Goal: Task Accomplishment & Management: Complete application form

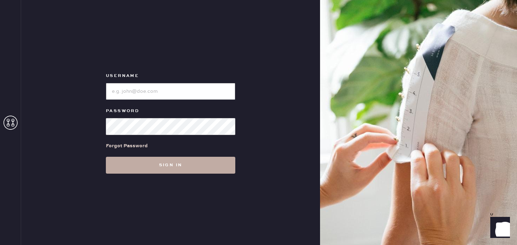
type input "Reformationstudiocity"
click at [224, 159] on button "Sign in" at bounding box center [170, 165] width 129 height 17
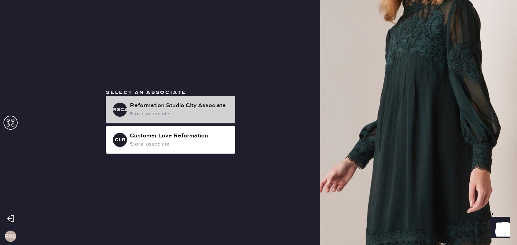
click at [181, 105] on div "Reformation Studio City Associate" at bounding box center [180, 106] width 100 height 8
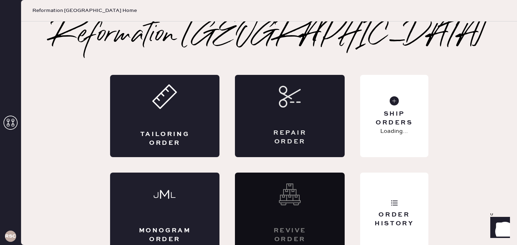
click at [265, 118] on div "Repair Order" at bounding box center [290, 116] width 110 height 82
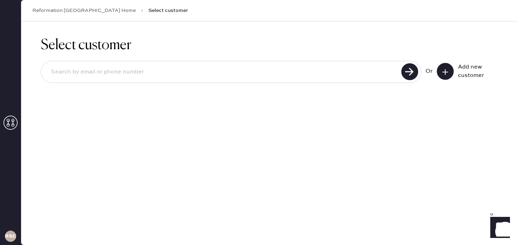
click at [372, 74] on input at bounding box center [222, 72] width 354 height 16
type input "4158942289"
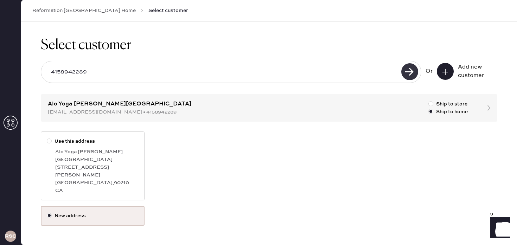
click at [414, 72] on use at bounding box center [409, 71] width 17 height 17
click at [247, 173] on div "Use this address Alo Yoga [PERSON_NAME][GEOGRAPHIC_DATA] [STREET_ADDRESS][PERSO…" at bounding box center [269, 168] width 456 height 75
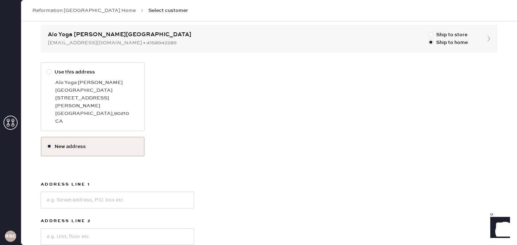
scroll to position [66, 0]
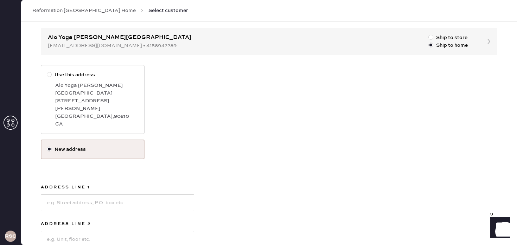
click at [487, 43] on div "Select customer 4158942289 Or Add new customer Alo Yoga [PERSON_NAME][GEOGRAPHI…" at bounding box center [269, 158] width 496 height 407
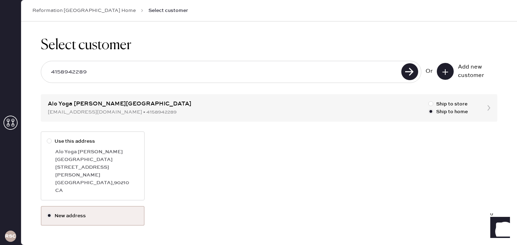
click at [219, 77] on input "4158942289" at bounding box center [222, 72] width 354 height 16
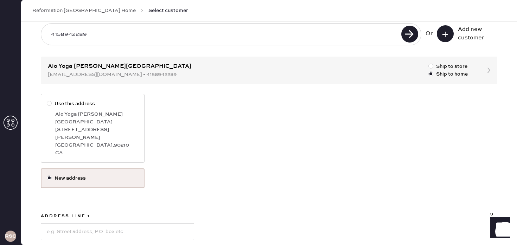
scroll to position [44, 0]
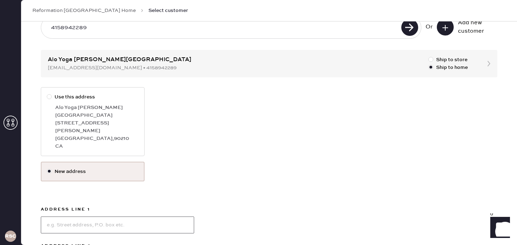
click at [98, 217] on input at bounding box center [117, 225] width 153 height 17
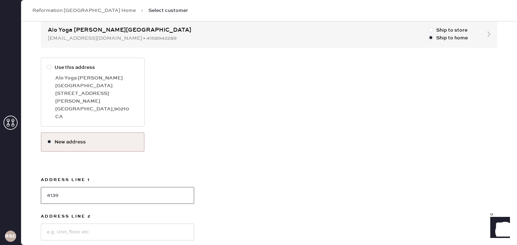
scroll to position [79, 0]
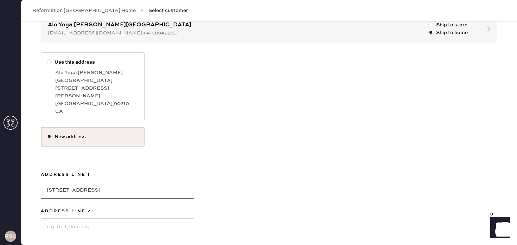
type input "[STREET_ADDRESS]"
click at [99, 218] on input at bounding box center [117, 226] width 153 height 17
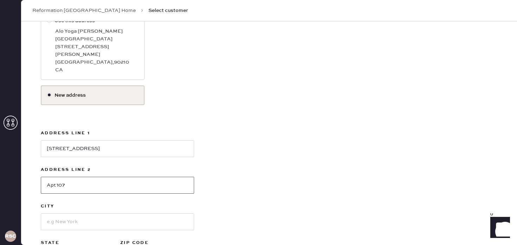
scroll to position [129, 0]
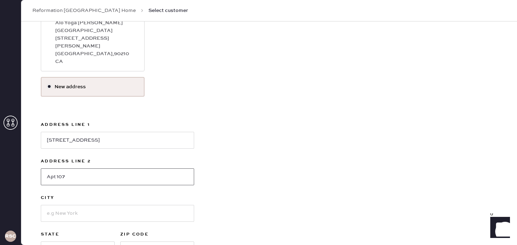
type input "Apt 107"
click at [117, 205] on input at bounding box center [117, 213] width 153 height 17
type input "[GEOGRAPHIC_DATA]"
select select "CA"
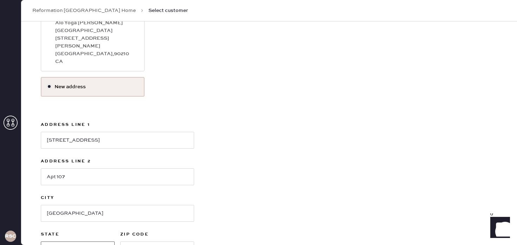
type input "0"
type input "91602"
click at [361, 149] on div "Use this address [GEOGRAPHIC_DATA][PERSON_NAME] [STREET_ADDRESS][PERSON_NAME] N…" at bounding box center [269, 142] width 456 height 281
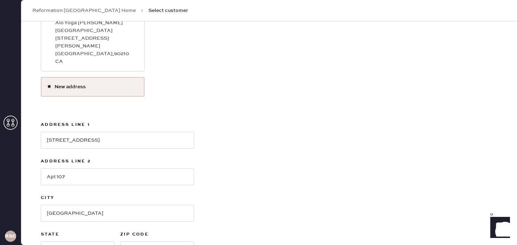
scroll to position [168, 0]
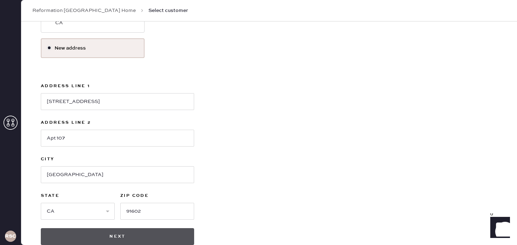
click at [110, 228] on button "Next" at bounding box center [117, 236] width 153 height 17
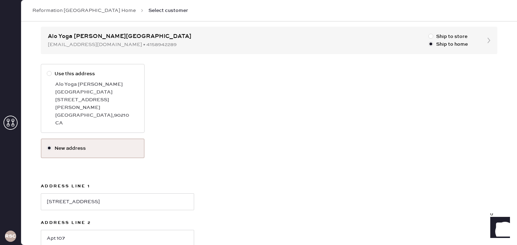
scroll to position [64, 0]
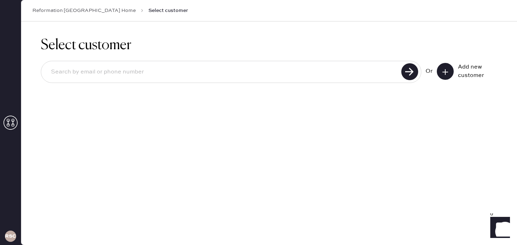
click at [148, 72] on input at bounding box center [222, 72] width 354 height 16
click at [139, 36] on div "Select customer Or Add new customer" at bounding box center [269, 63] width 496 height 85
click at [82, 5] on div "Reformation [GEOGRAPHIC_DATA] Home Select customer" at bounding box center [269, 10] width 496 height 21
click at [79, 7] on div "Reformation [GEOGRAPHIC_DATA] Home Select customer" at bounding box center [269, 10] width 496 height 21
click at [74, 9] on link "Reformation [GEOGRAPHIC_DATA] Home" at bounding box center [83, 10] width 103 height 7
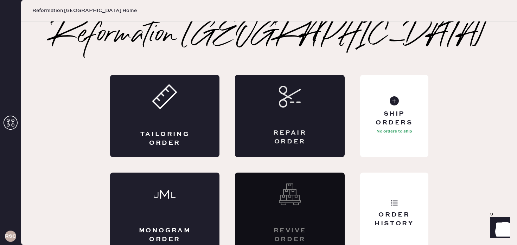
click at [290, 130] on div "Repair Order" at bounding box center [289, 138] width 53 height 18
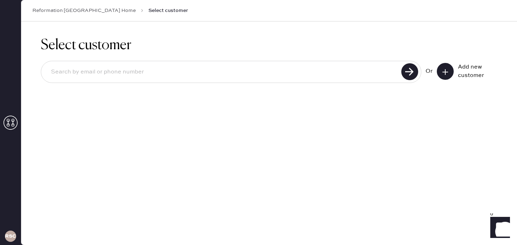
click at [439, 71] on button at bounding box center [445, 71] width 17 height 17
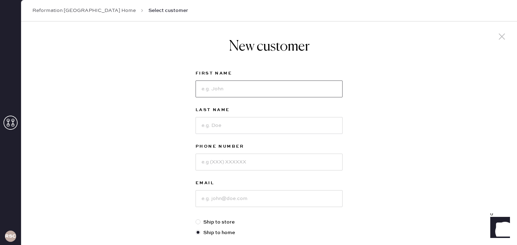
click at [234, 90] on input at bounding box center [268, 88] width 147 height 17
type input "[PERSON_NAME]"
click at [232, 170] on input at bounding box center [268, 162] width 147 height 17
type input "4158942289"
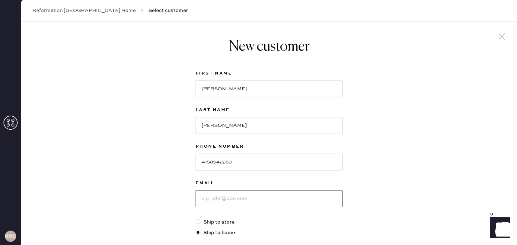
click at [244, 199] on input at bounding box center [268, 198] width 147 height 17
click at [68, 12] on link "Reformation [GEOGRAPHIC_DATA] Home" at bounding box center [83, 10] width 103 height 7
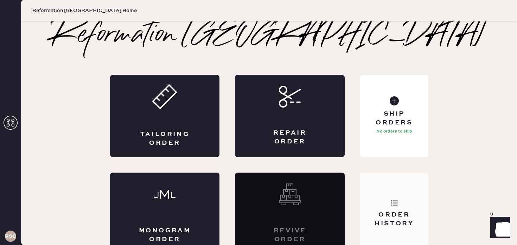
click at [380, 190] on div "Order History" at bounding box center [394, 214] width 68 height 82
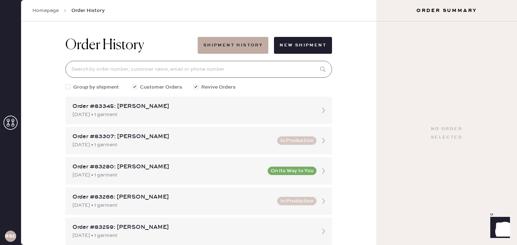
click at [227, 72] on input at bounding box center [198, 69] width 266 height 17
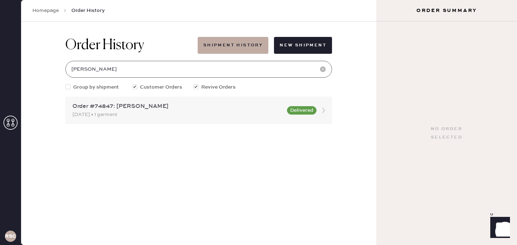
type input "[PERSON_NAME]"
click at [199, 105] on div "Order #74847: [PERSON_NAME]" at bounding box center [177, 106] width 210 height 8
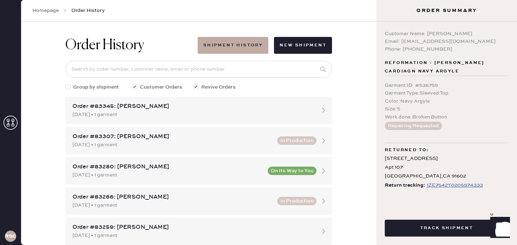
click at [428, 50] on div "Phone: [PHONE_NUMBER]" at bounding box center [447, 49] width 124 height 8
copy div "5868509386"
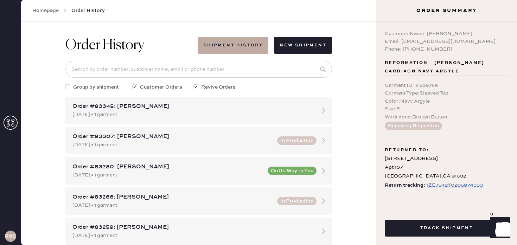
click at [53, 12] on link "Homepage" at bounding box center [45, 10] width 26 height 7
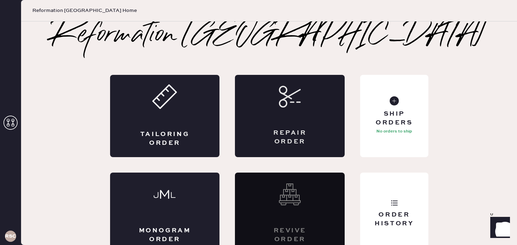
click at [324, 115] on div "Repair Order" at bounding box center [290, 116] width 110 height 82
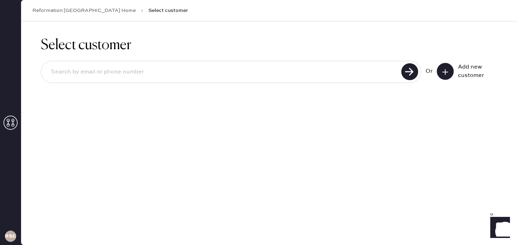
click at [200, 75] on input at bounding box center [222, 72] width 354 height 16
paste input "5868509386"
type input "5868509386"
click at [410, 72] on use at bounding box center [409, 71] width 17 height 17
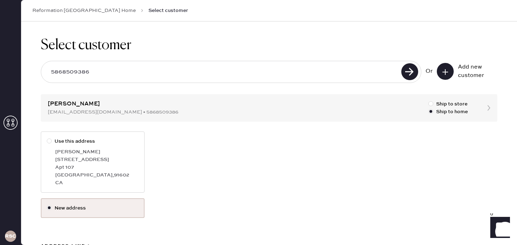
click at [102, 157] on div "[STREET_ADDRESS]" at bounding box center [96, 160] width 83 height 8
click at [47, 138] on input "Use this address" at bounding box center [47, 137] width 0 height 0
radio input "true"
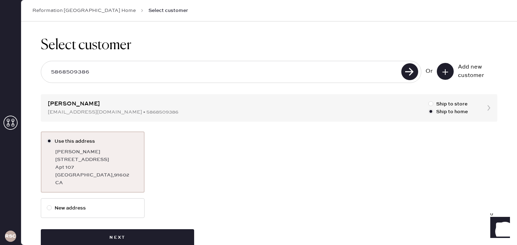
scroll to position [17, 0]
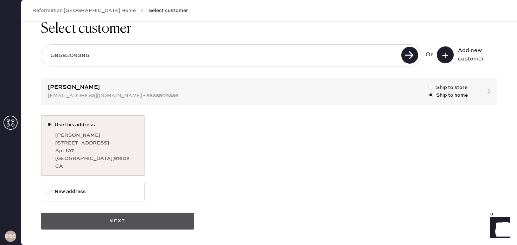
click at [105, 216] on button "Next" at bounding box center [117, 221] width 153 height 17
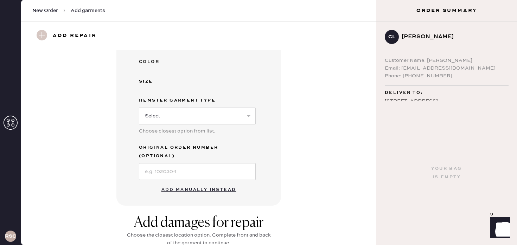
scroll to position [151, 0]
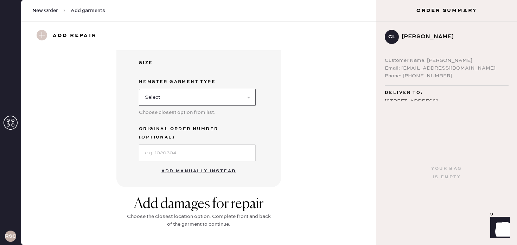
click at [213, 95] on select "Select Basic Skirt Jeans Leggings Pants Shorts Basic Sleeved Dress Basic Sleeve…" at bounding box center [197, 97] width 117 height 17
select select "14"
click at [139, 89] on select "Select Basic Skirt Jeans Leggings Pants Shorts Basic Sleeved Dress Basic Sleeve…" at bounding box center [197, 97] width 117 height 17
click at [179, 144] on input at bounding box center [197, 152] width 117 height 17
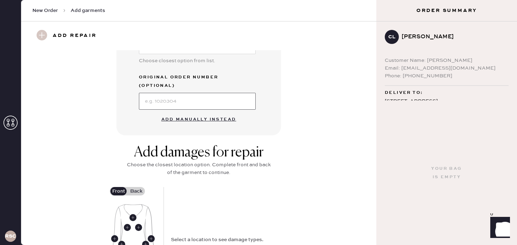
scroll to position [204, 0]
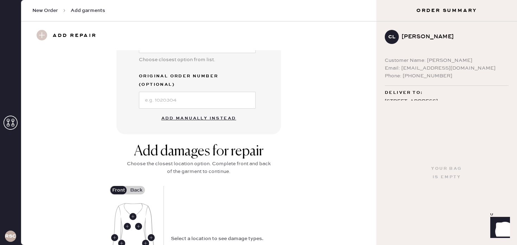
click at [196, 111] on button "Add manually instead" at bounding box center [198, 118] width 83 height 14
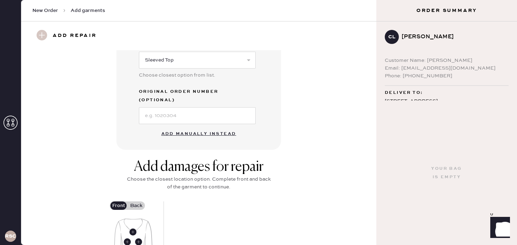
select select "14"
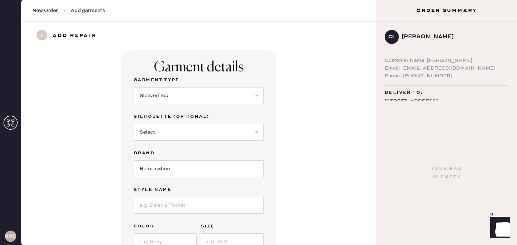
scroll to position [31, 0]
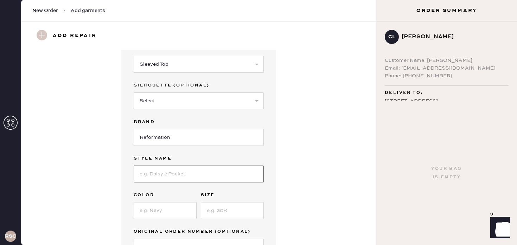
click at [169, 173] on input at bounding box center [199, 174] width 130 height 17
type input "[PERSON_NAME] Linen Top"
click at [162, 212] on input at bounding box center [165, 210] width 63 height 17
type input "Black"
click at [207, 215] on input at bounding box center [232, 210] width 63 height 17
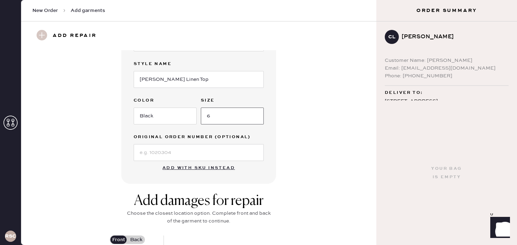
scroll to position [133, 0]
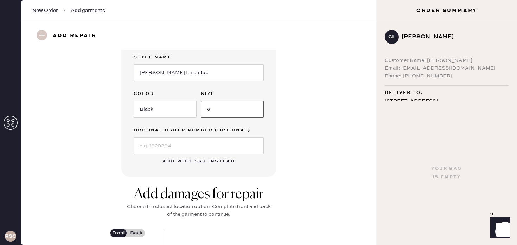
type input "6"
click at [202, 148] on input at bounding box center [199, 145] width 130 height 17
type input "s"
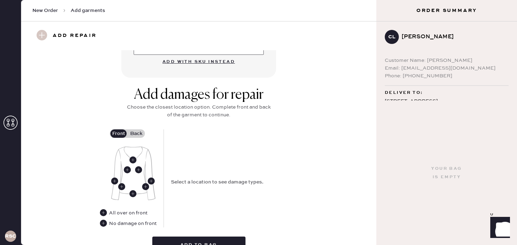
scroll to position [255, 0]
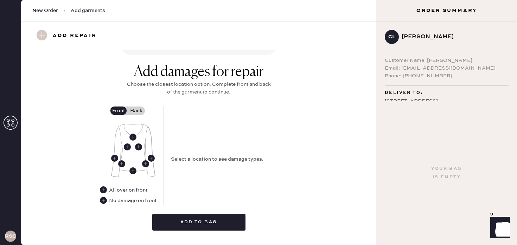
type input "S14335620"
click at [131, 201] on div "No damage on front" at bounding box center [132, 201] width 47 height 8
click at [105, 201] on use at bounding box center [103, 200] width 7 height 7
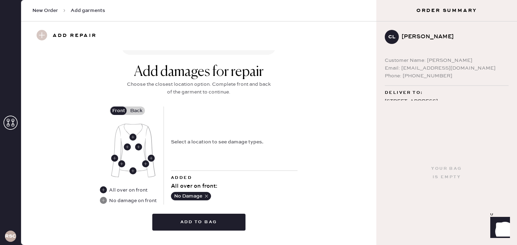
click at [134, 111] on label "Back" at bounding box center [136, 110] width 18 height 8
click at [136, 111] on input "Back" at bounding box center [136, 111] width 0 height 0
click at [134, 127] on use at bounding box center [132, 125] width 7 height 7
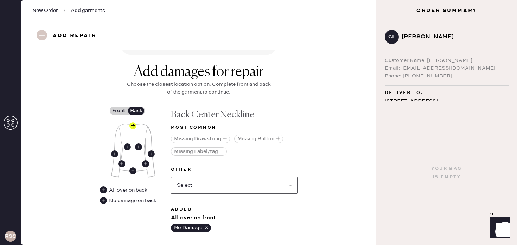
click at [212, 181] on select "Select Broken / Ripped Hem Broken Beads Broken Belt Loop Broken Button Broken C…" at bounding box center [234, 185] width 127 height 17
select select "1518"
click at [171, 177] on select "Select Broken / Ripped Hem Broken Beads Broken Belt Loop Broken Button Broken C…" at bounding box center [234, 185] width 127 height 17
select select
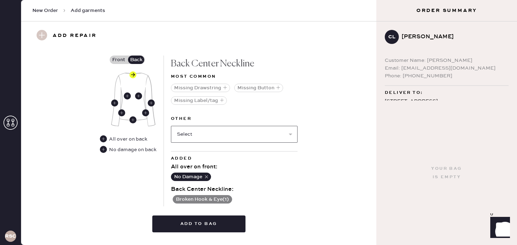
scroll to position [324, 0]
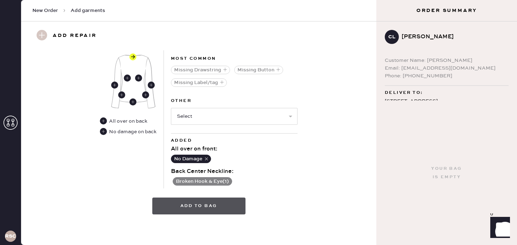
click at [194, 206] on button "Add to bag" at bounding box center [198, 206] width 93 height 17
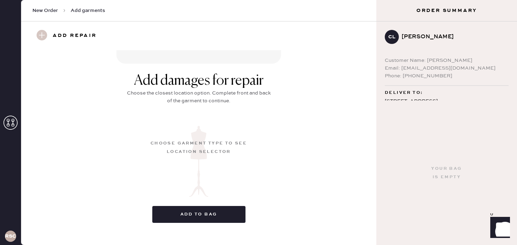
scroll to position [101, 0]
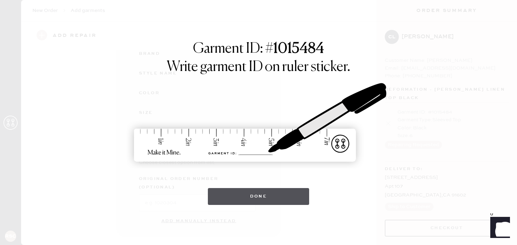
click at [233, 199] on button "Done" at bounding box center [259, 196] width 102 height 17
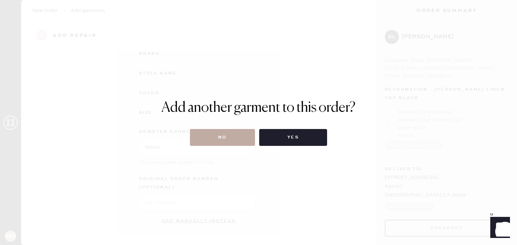
click at [219, 138] on button "No" at bounding box center [222, 137] width 65 height 17
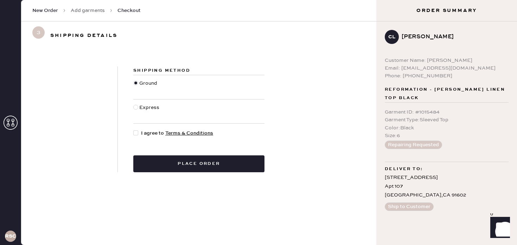
click at [138, 108] on div at bounding box center [136, 111] width 6 height 15
click at [134, 104] on input "Express" at bounding box center [133, 104] width 0 height 0
radio input "true"
click at [136, 134] on div at bounding box center [135, 132] width 5 height 5
click at [134, 130] on input "I agree to Terms & Conditions" at bounding box center [133, 129] width 0 height 0
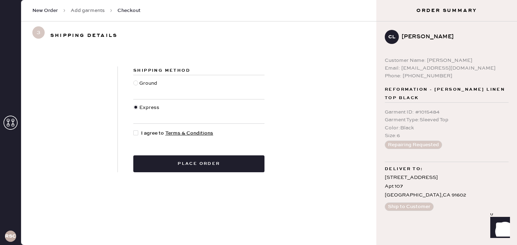
checkbox input "true"
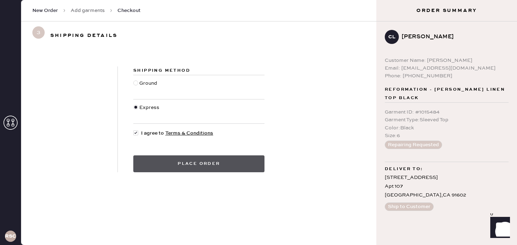
click at [163, 167] on button "Place order" at bounding box center [198, 163] width 131 height 17
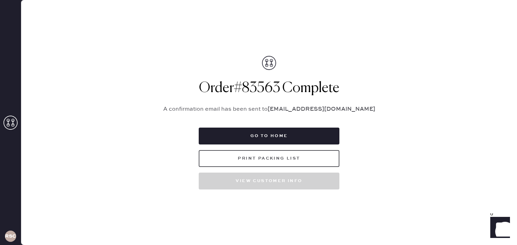
click at [281, 153] on button "Print Packing List" at bounding box center [269, 158] width 141 height 17
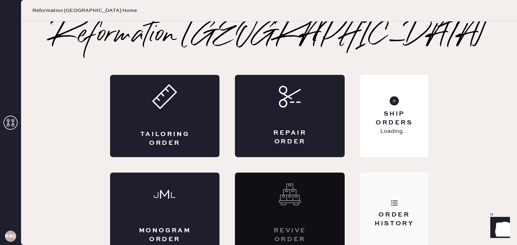
click at [390, 190] on div "Order History" at bounding box center [394, 214] width 68 height 82
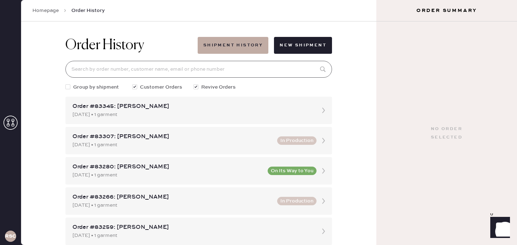
click at [159, 68] on input at bounding box center [198, 69] width 266 height 17
type input "82593"
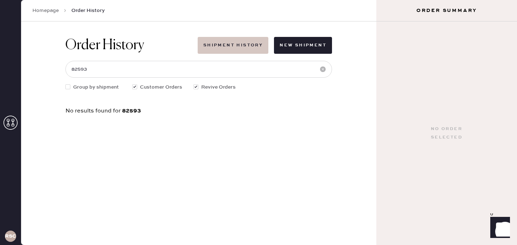
click at [229, 47] on button "Shipment History" at bounding box center [233, 45] width 71 height 17
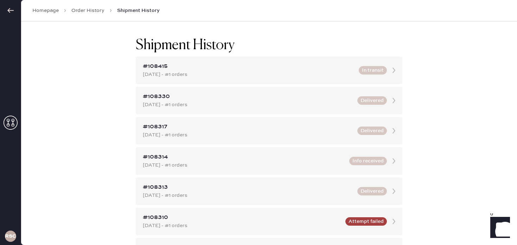
click at [85, 9] on link "Order History" at bounding box center [87, 10] width 33 height 7
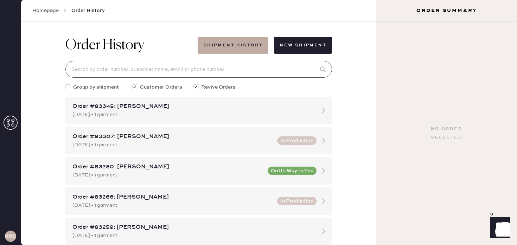
click at [115, 70] on input at bounding box center [198, 69] width 266 height 17
type input "82593"
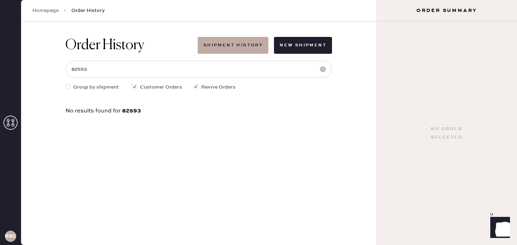
click at [46, 14] on link "Homepage" at bounding box center [45, 10] width 26 height 7
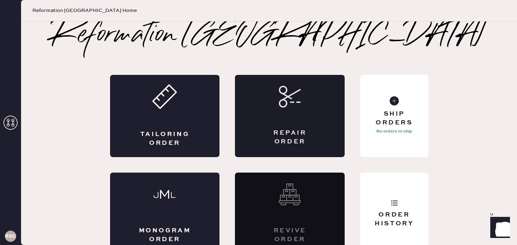
click at [286, 98] on icon at bounding box center [290, 97] width 22 height 22
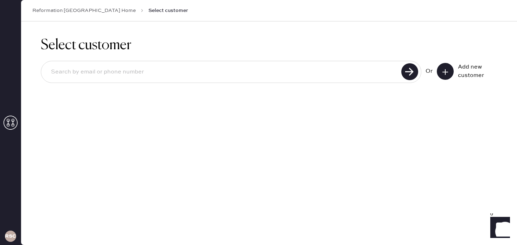
click at [209, 76] on input at bounding box center [222, 72] width 354 height 16
